Goal: Transaction & Acquisition: Book appointment/travel/reservation

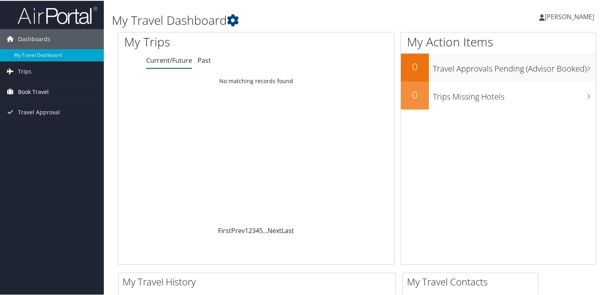
click at [38, 97] on span "Book Travel" at bounding box center [33, 91] width 31 height 20
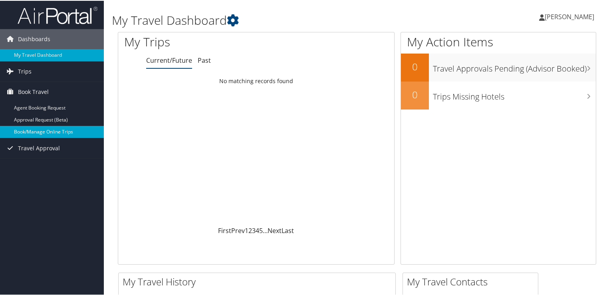
click at [51, 127] on link "Book/Manage Online Trips" at bounding box center [52, 131] width 104 height 12
click at [43, 134] on link "Book/Manage Online Trips" at bounding box center [52, 131] width 104 height 12
